Goal: Check status: Check status

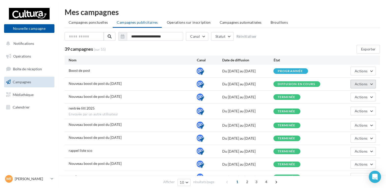
click at [360, 84] on span "Actions" at bounding box center [361, 84] width 13 height 4
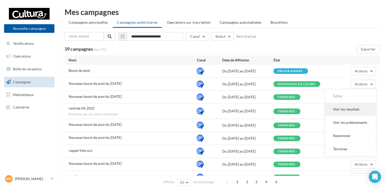
click at [341, 109] on button "Voir les résultats" at bounding box center [350, 108] width 51 height 13
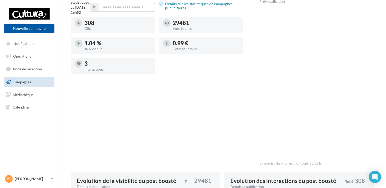
scroll to position [51, 0]
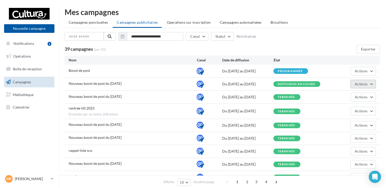
click at [355, 82] on span "Actions" at bounding box center [361, 84] width 13 height 4
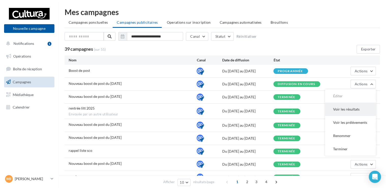
click at [339, 110] on button "Voir les résultats" at bounding box center [350, 108] width 51 height 13
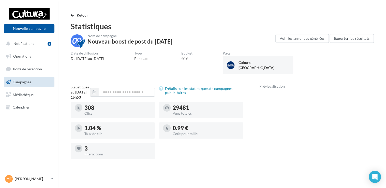
click at [77, 14] on span "Retour" at bounding box center [82, 15] width 11 height 4
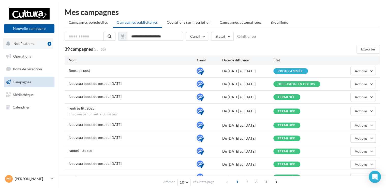
click at [40, 42] on button "Notifications 1" at bounding box center [28, 43] width 50 height 11
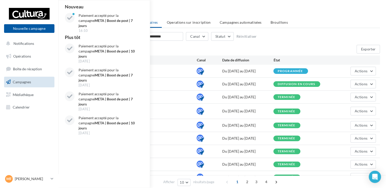
click at [327, 33] on div "**********" at bounding box center [222, 37] width 315 height 11
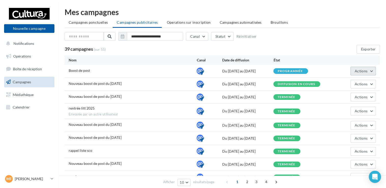
click at [364, 67] on button "Actions" at bounding box center [362, 71] width 25 height 9
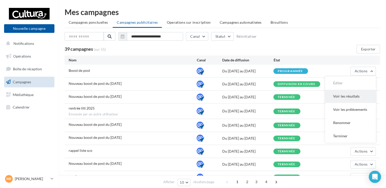
click at [346, 96] on button "Voir les résultats" at bounding box center [350, 96] width 51 height 13
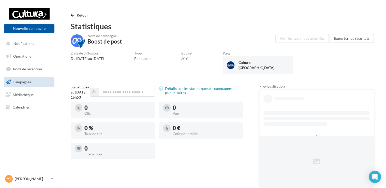
scroll to position [25, 0]
